Goal: Task Accomplishment & Management: Use online tool/utility

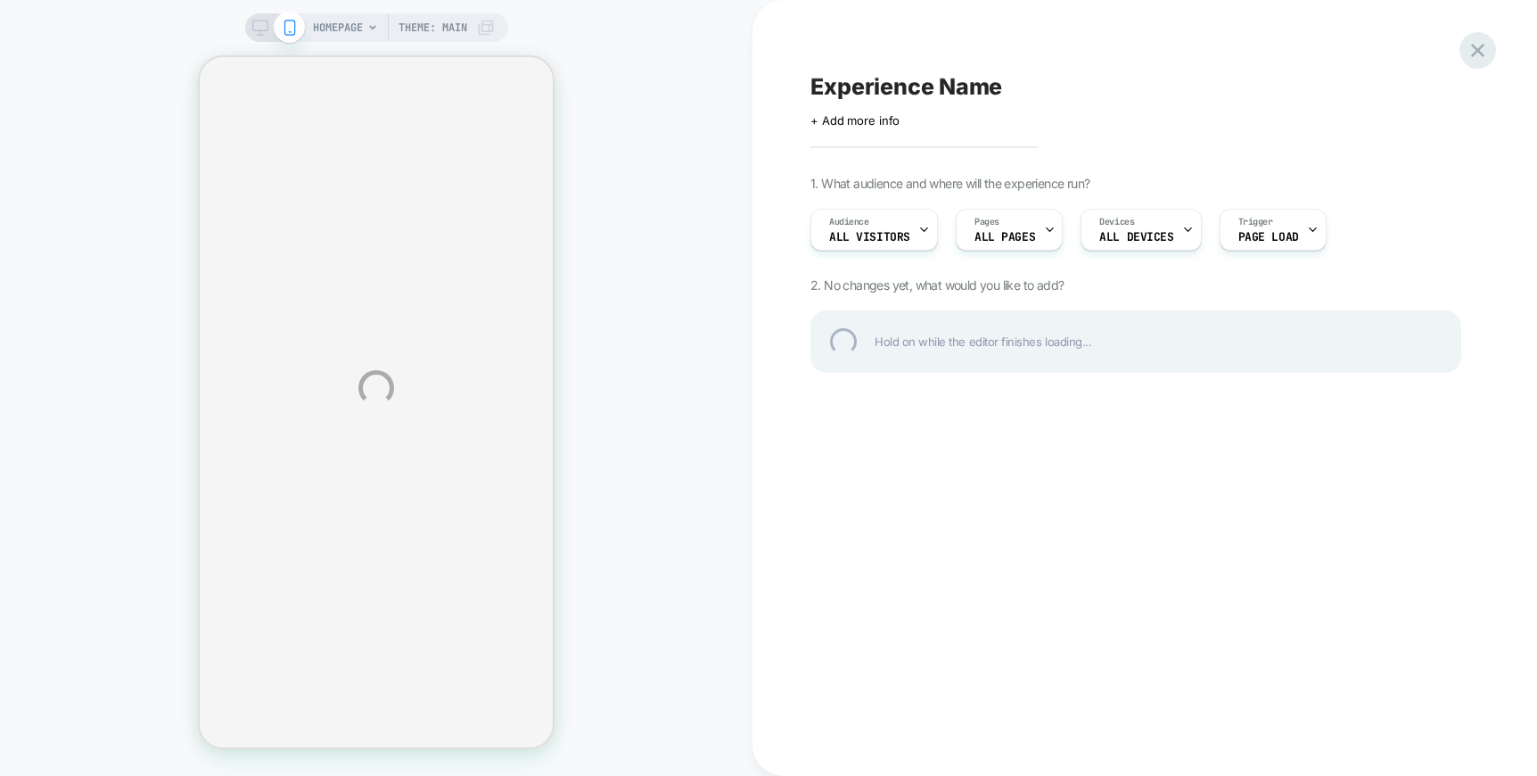
click at [1486, 46] on div at bounding box center [1478, 50] width 37 height 37
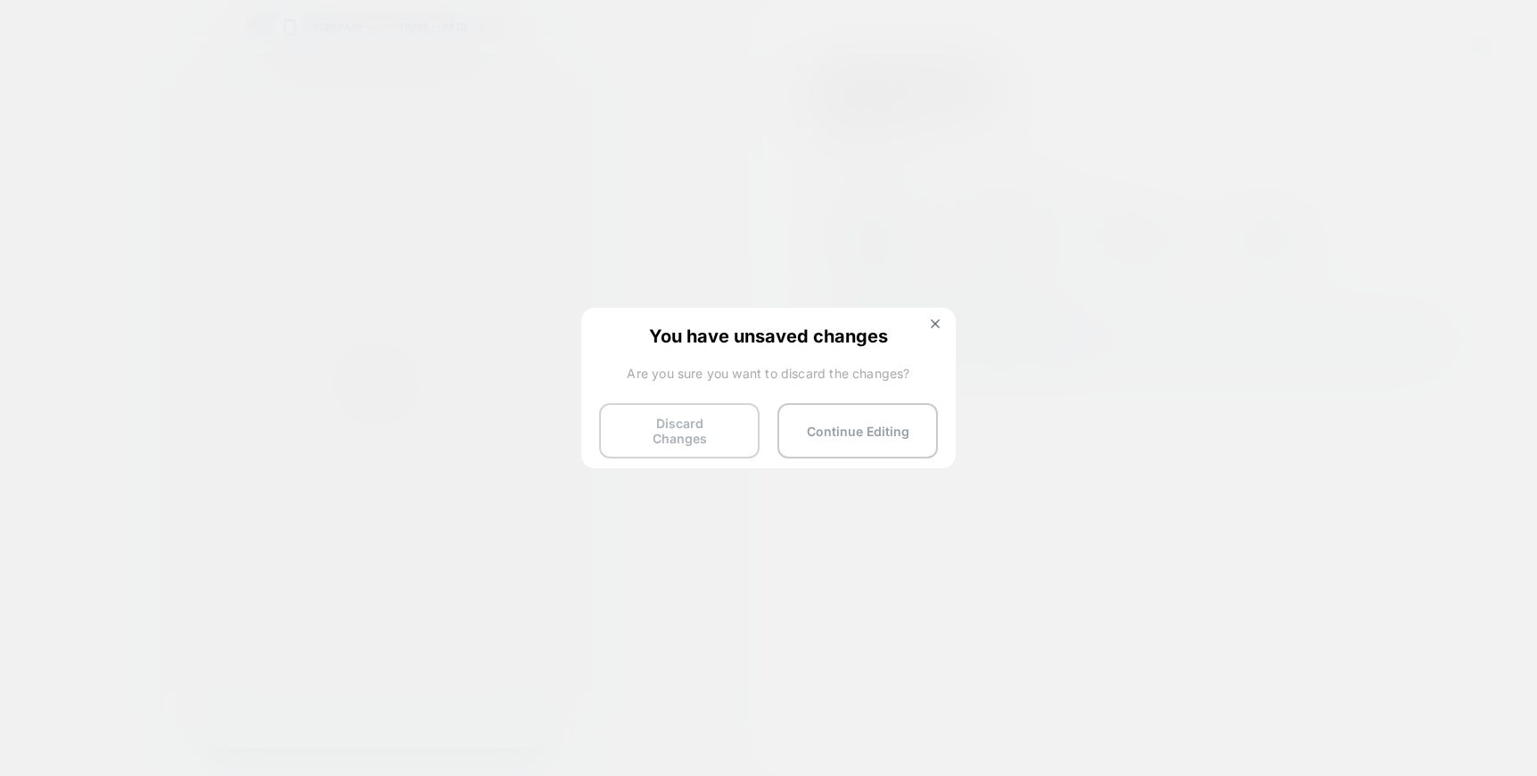
click at [673, 426] on button "Discard Changes" at bounding box center [679, 430] width 161 height 55
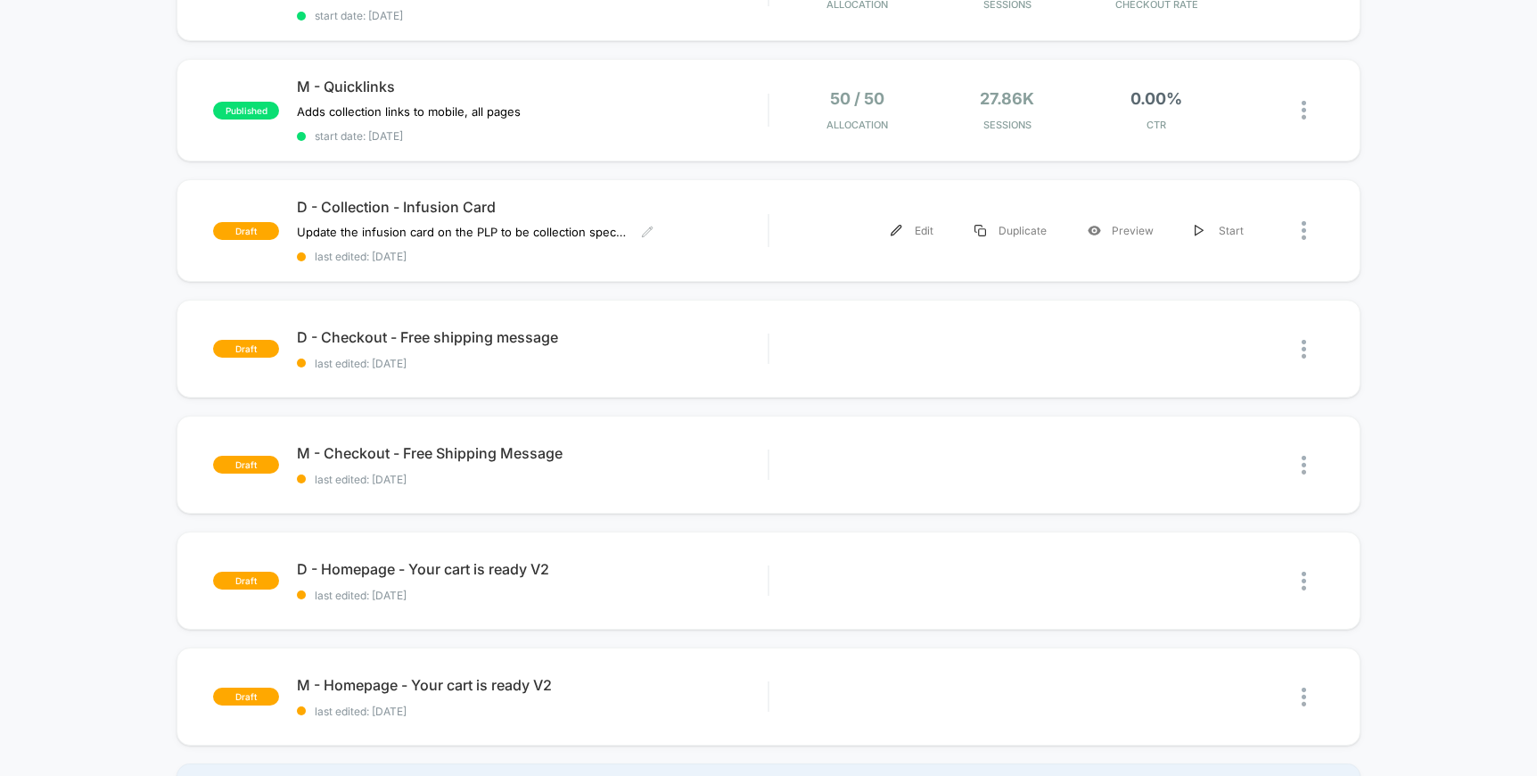
scroll to position [399, 0]
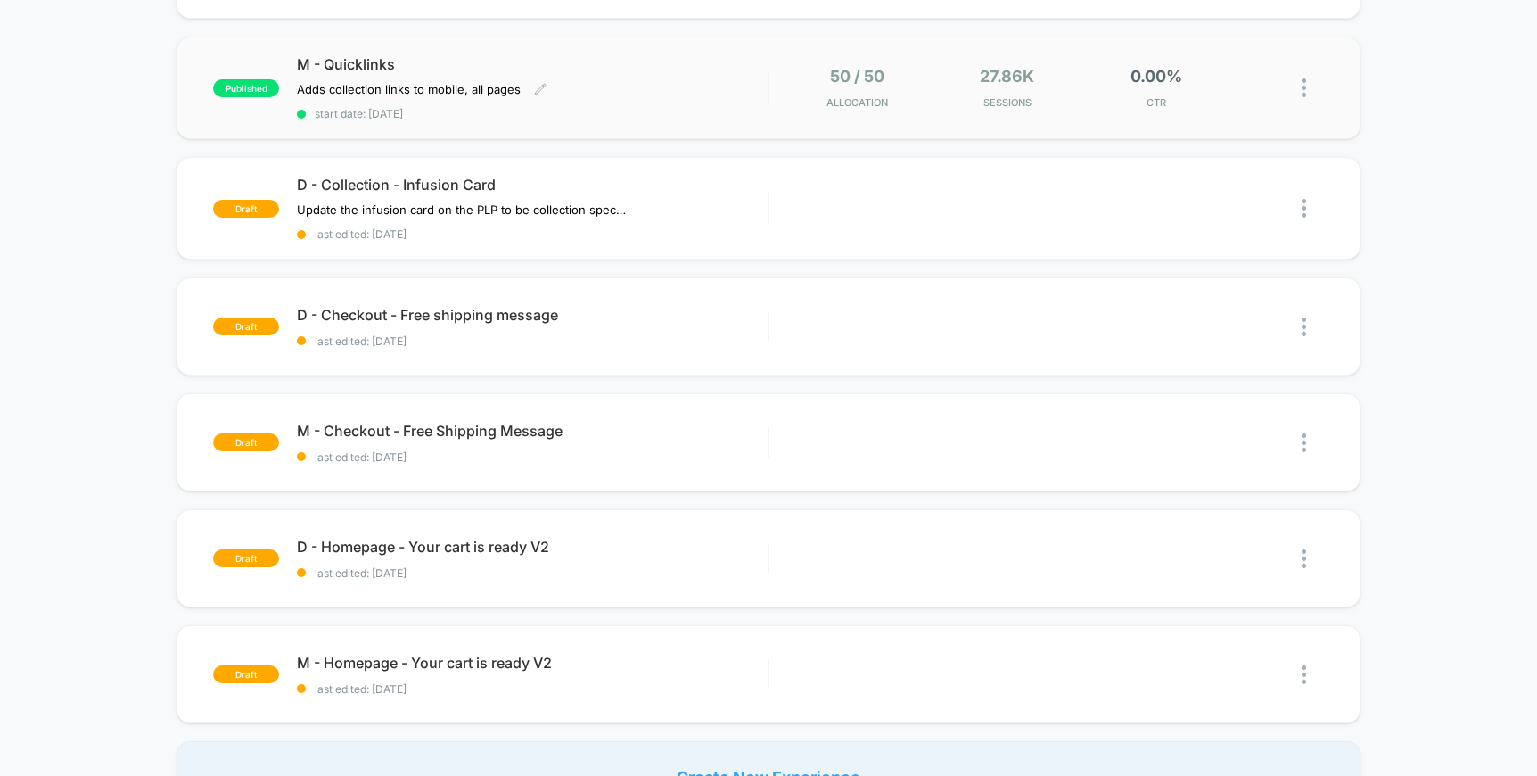
click at [598, 82] on div "Adds collection links to mobile, all pages Click to edit experience details Add…" at bounding box center [462, 89] width 330 height 14
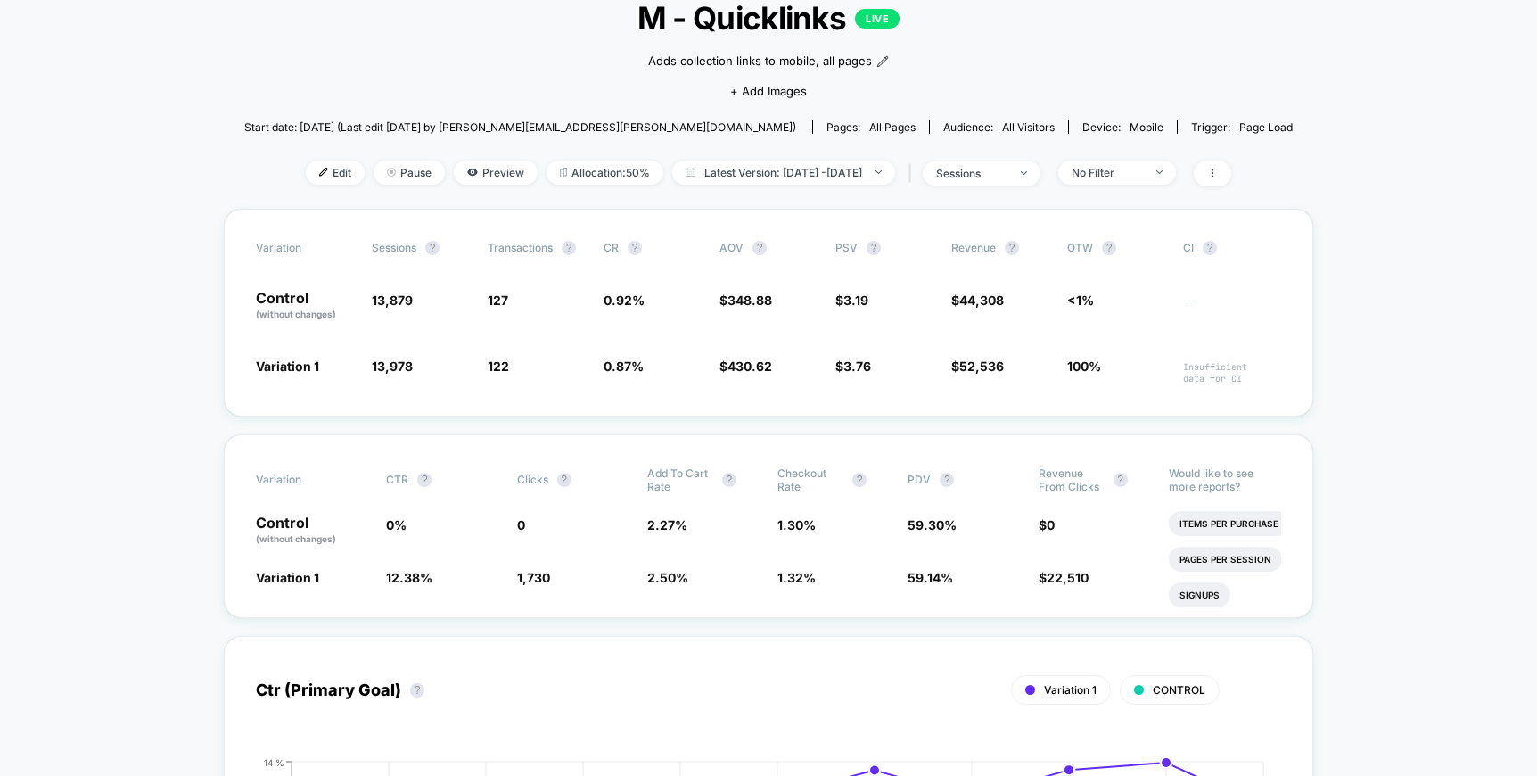
scroll to position [124, 0]
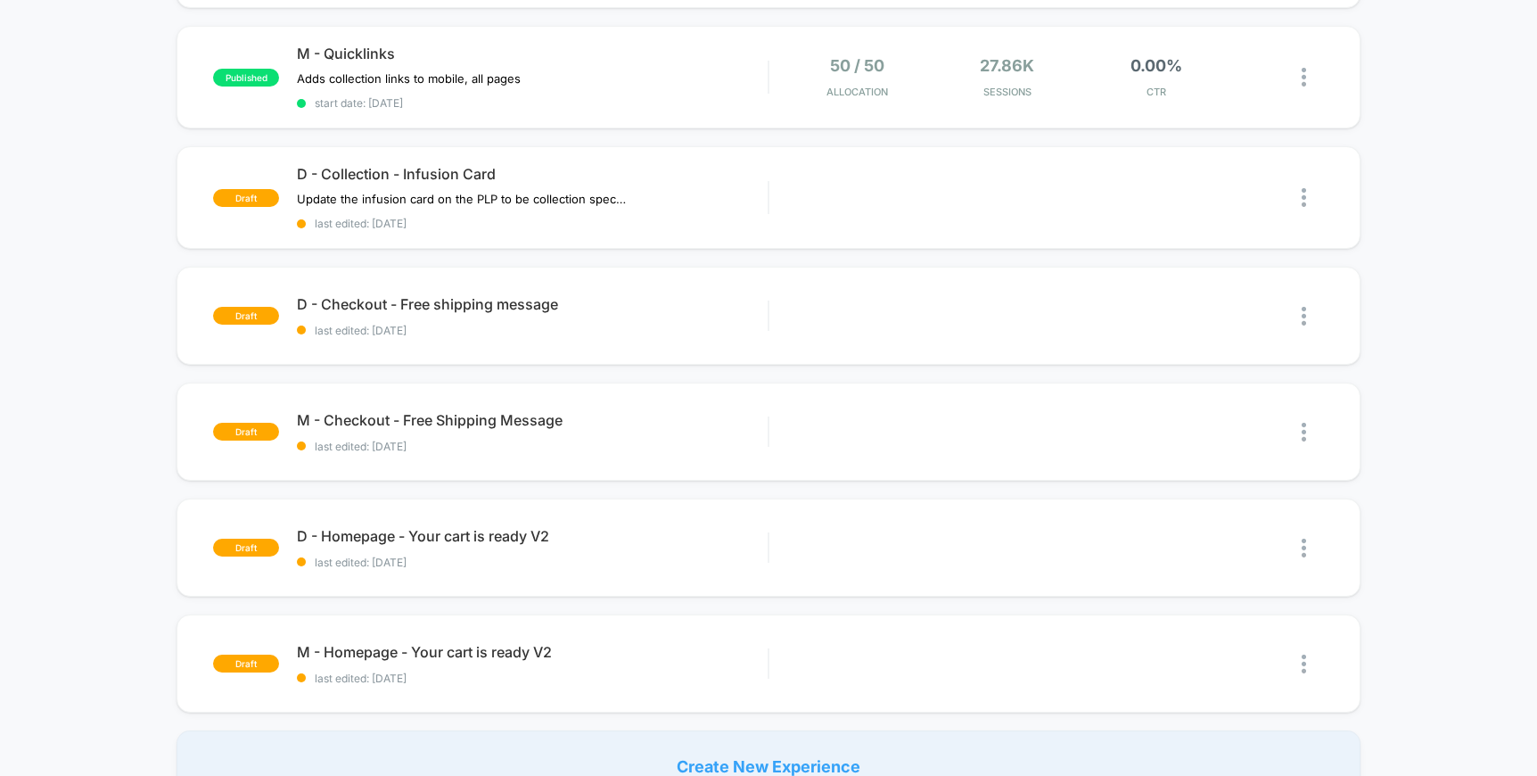
scroll to position [445, 0]
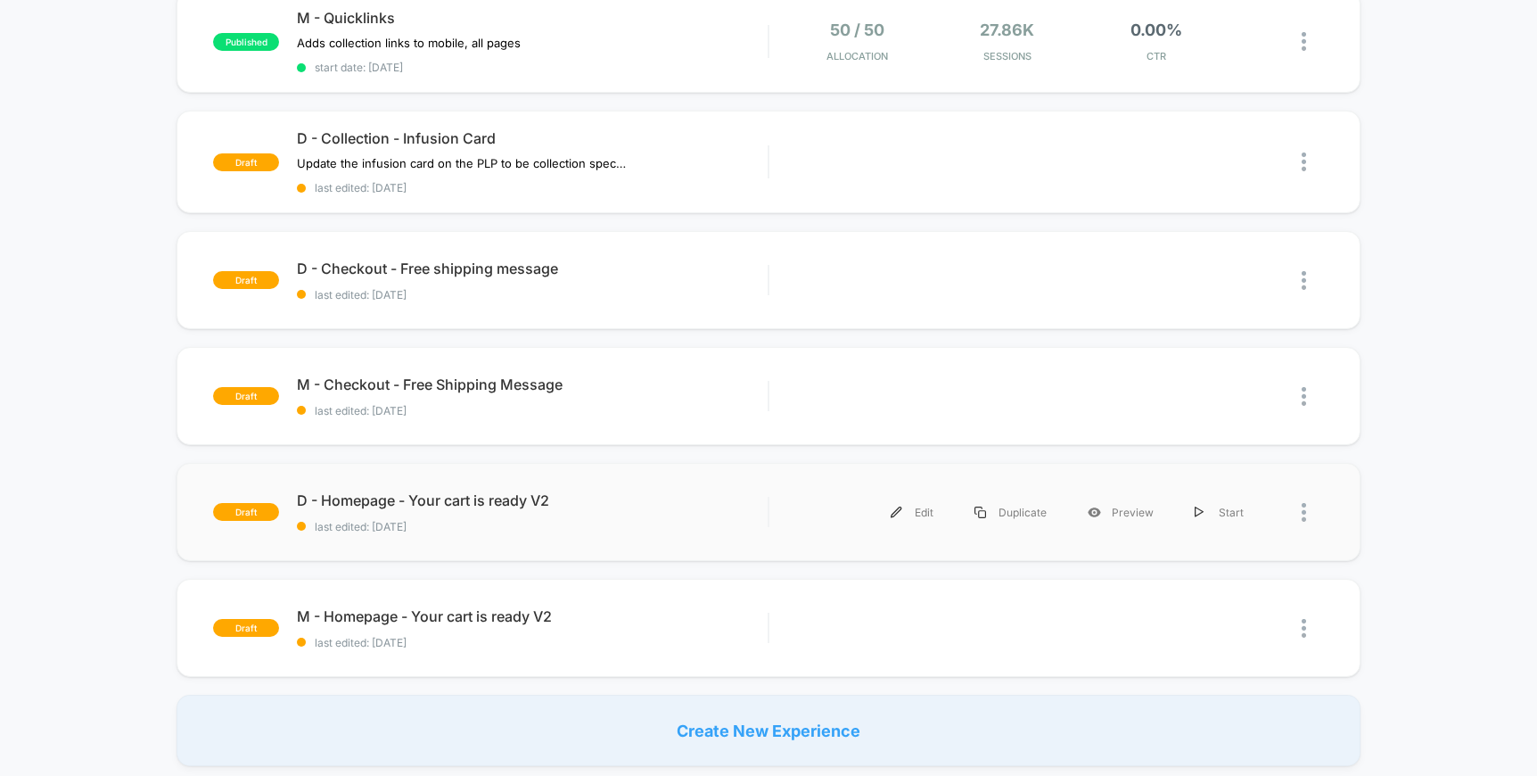
click at [688, 527] on div "draft D - Homepage - Your cart is ready V2 last edited: [DATE] Edit Duplicate P…" at bounding box center [768, 512] width 1183 height 98
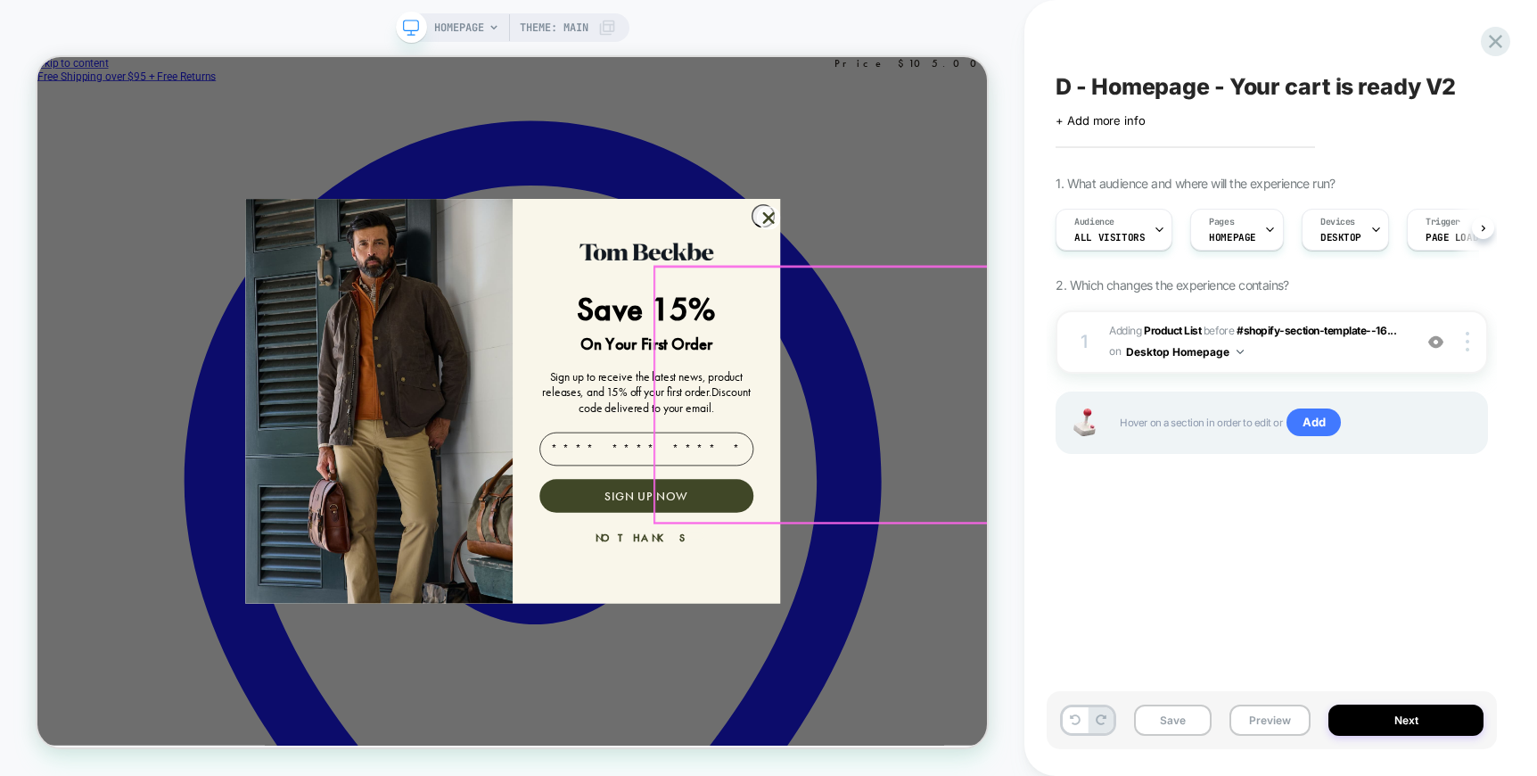
scroll to position [0, 1]
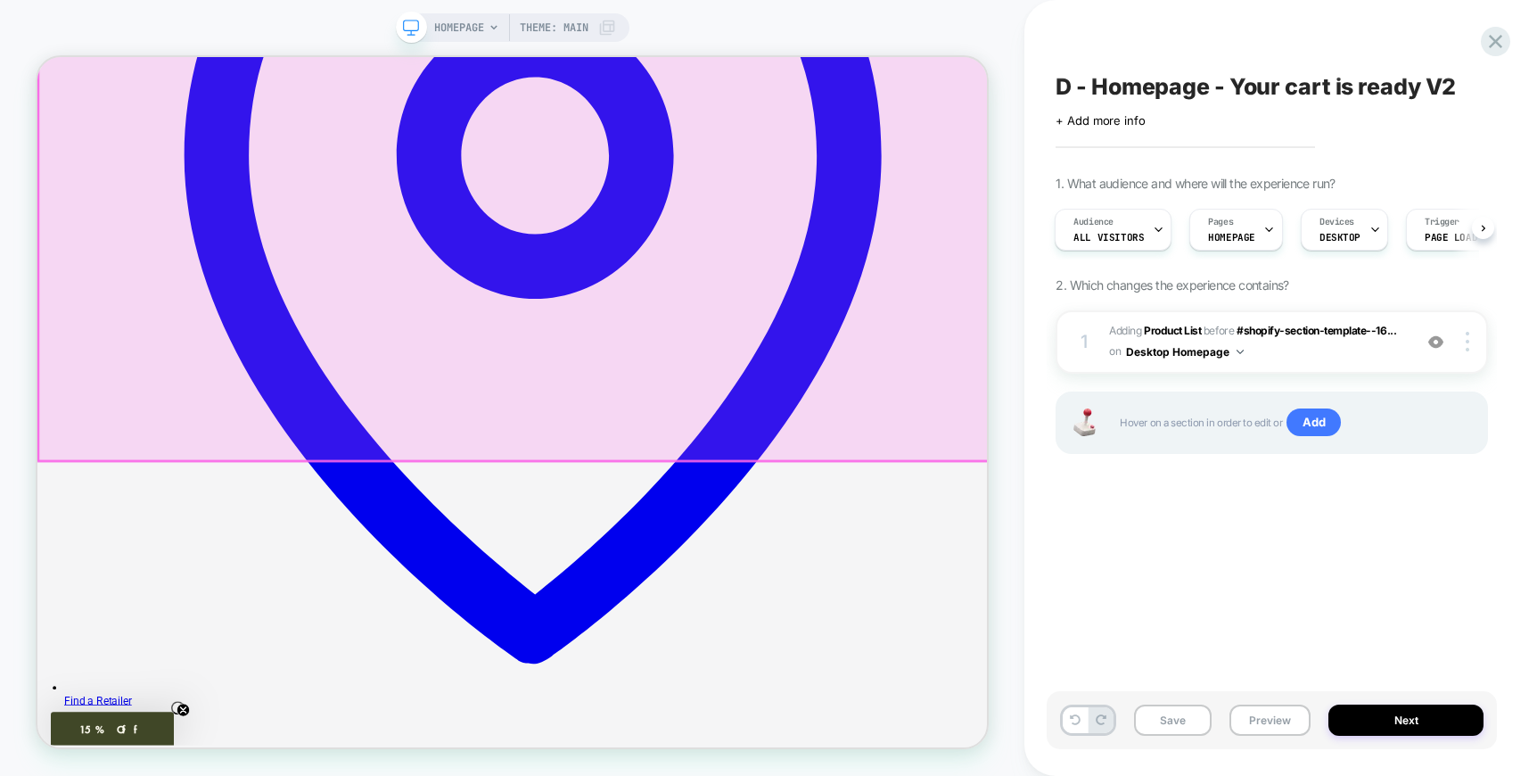
scroll to position [434, 0]
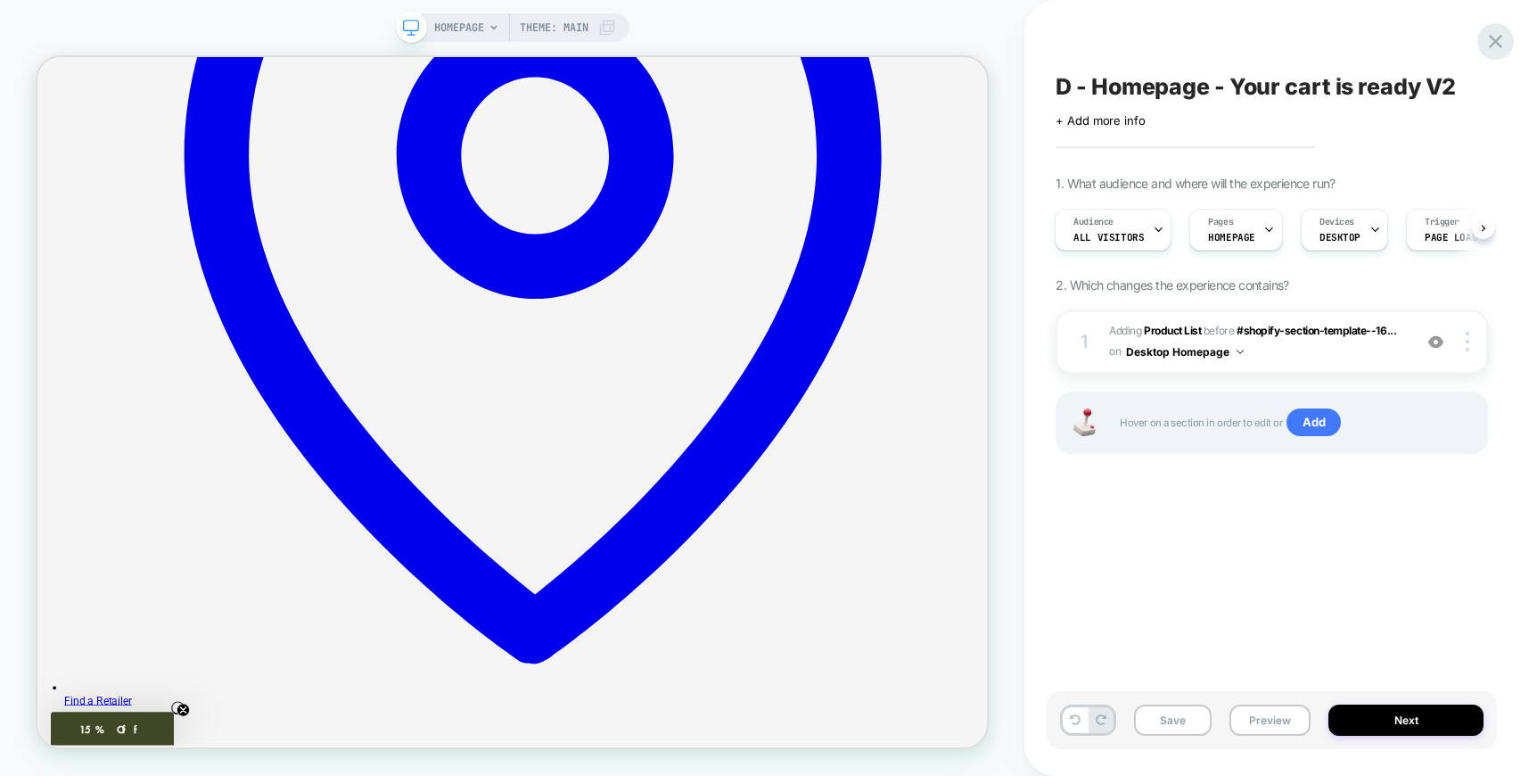
click at [1503, 39] on icon at bounding box center [1496, 41] width 24 height 24
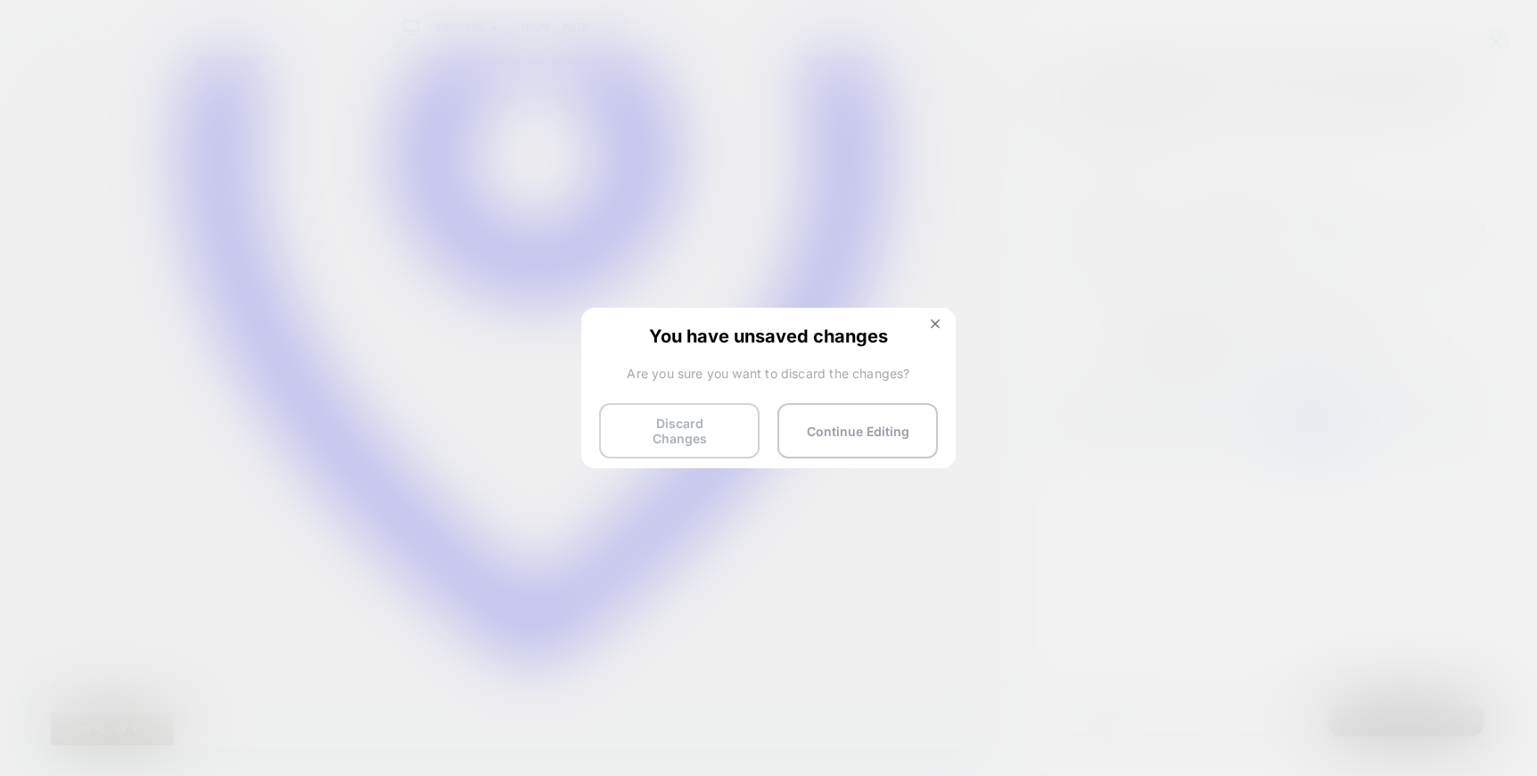
click at [642, 425] on button "Discard Changes" at bounding box center [679, 430] width 161 height 55
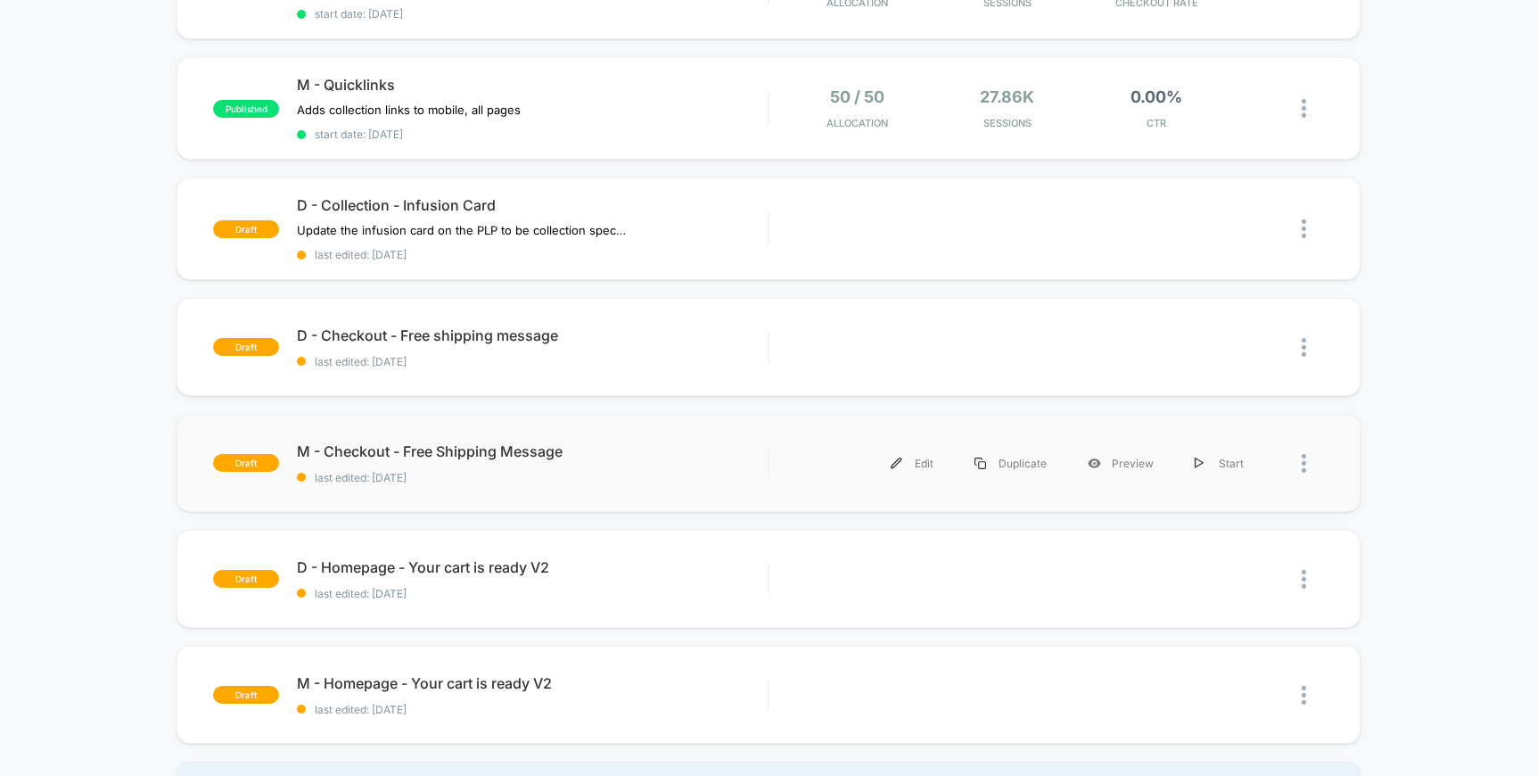
scroll to position [380, 0]
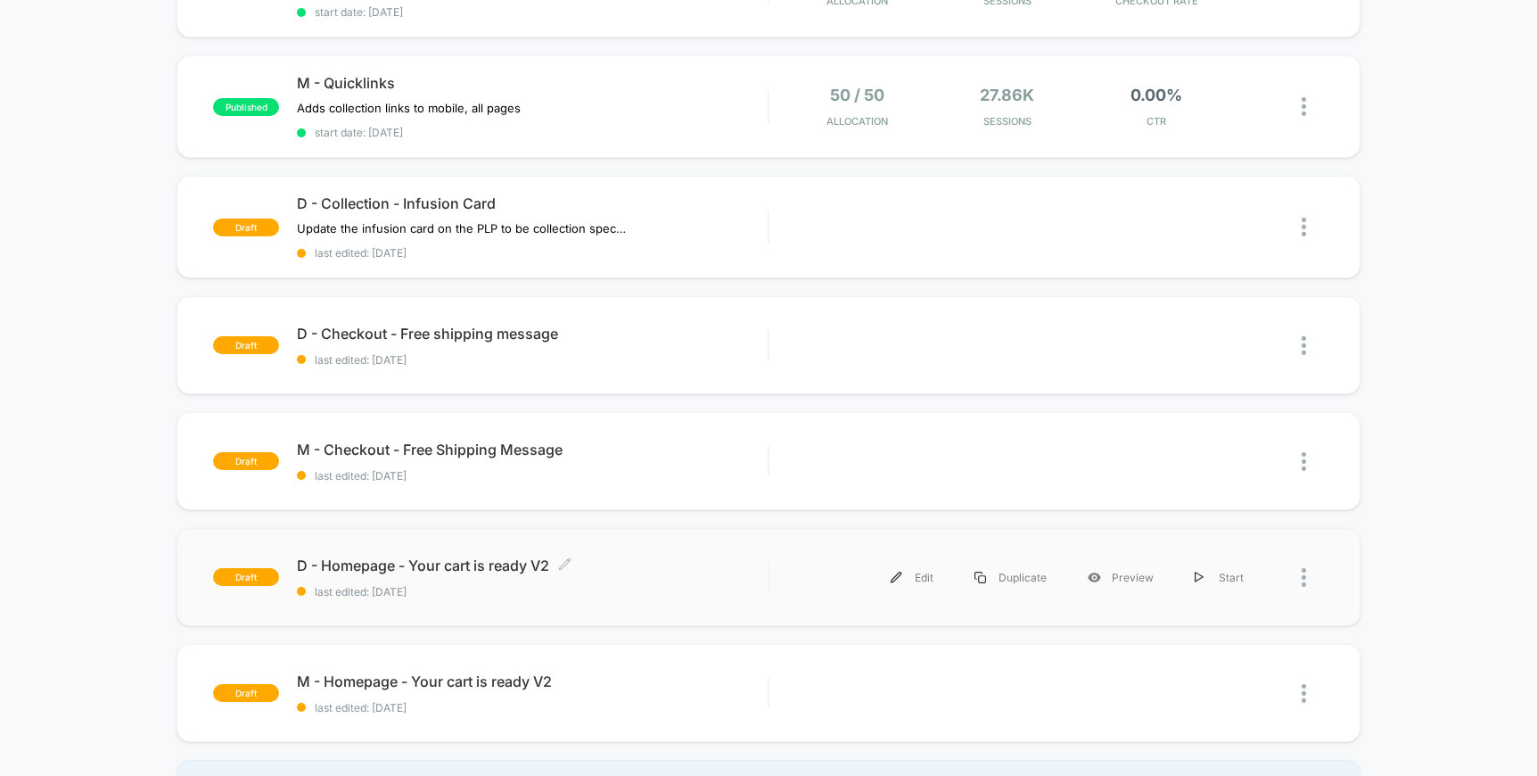
click at [671, 571] on div "D - Homepage - Your cart is ready V2 Click to edit experience details Click to …" at bounding box center [532, 577] width 471 height 42
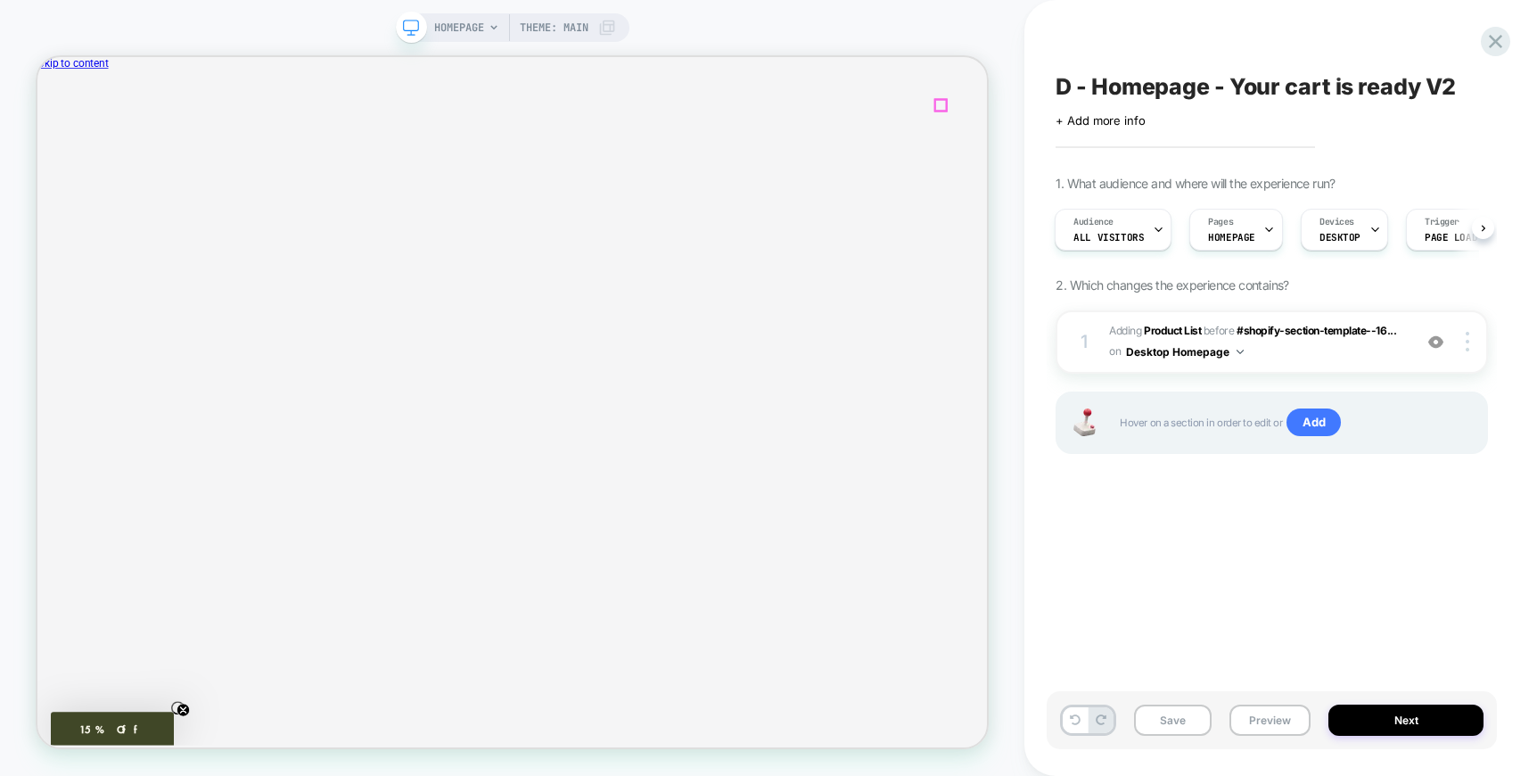
click at [63, 152] on polygon "Close" at bounding box center [55, 159] width 15 height 15
click at [1494, 39] on icon at bounding box center [1495, 41] width 13 height 13
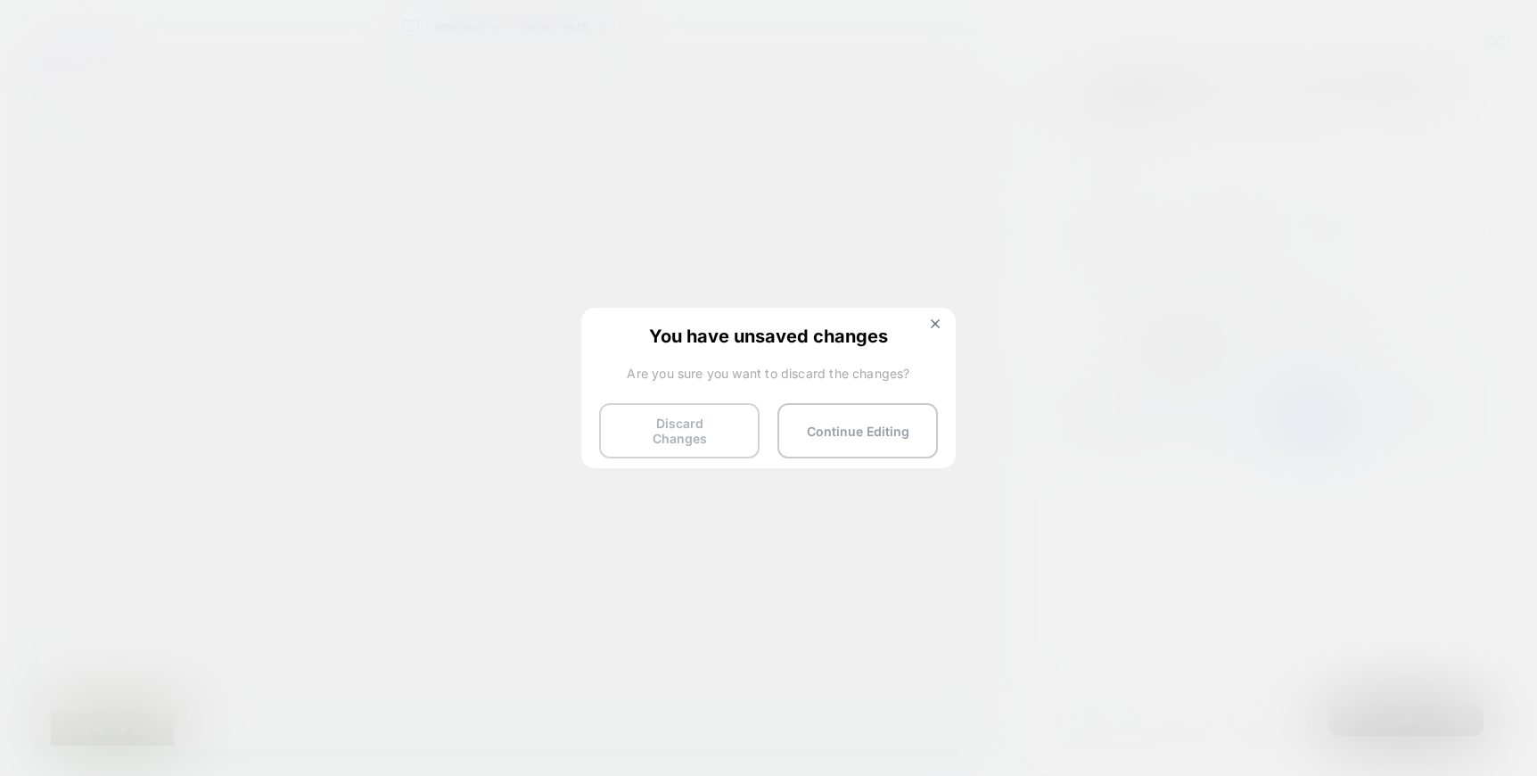
click at [638, 430] on button "Discard Changes" at bounding box center [679, 430] width 161 height 55
